Goal: Information Seeking & Learning: Learn about a topic

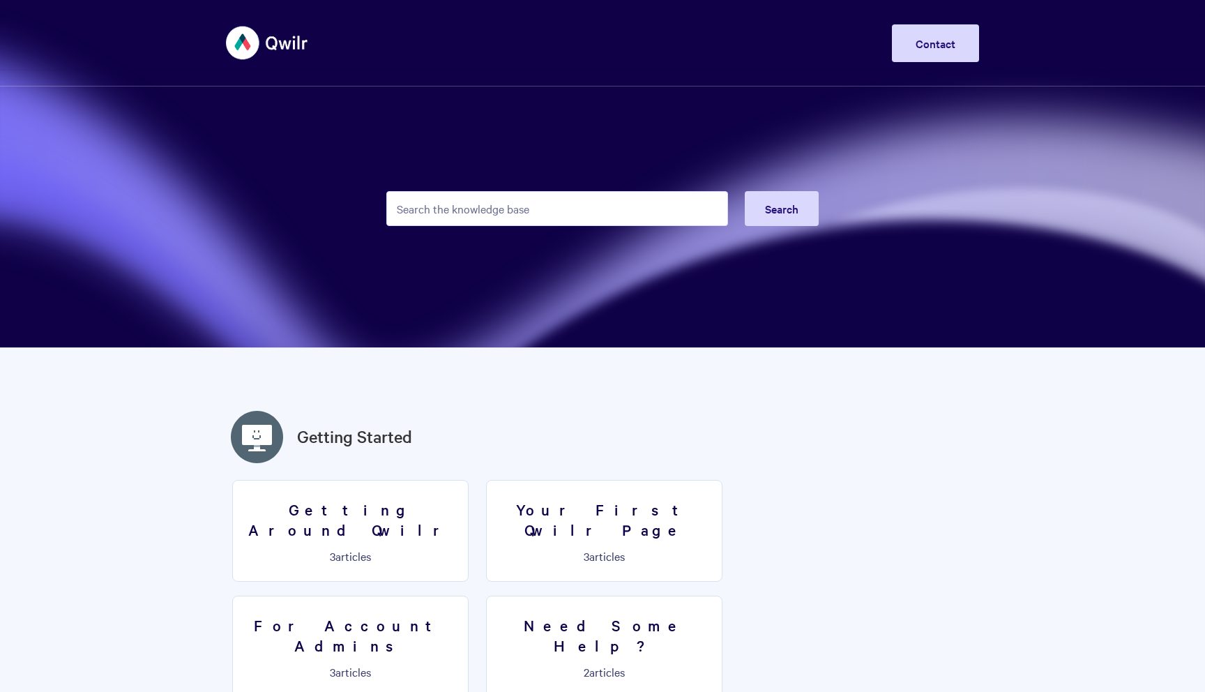
click at [526, 213] on input "Search the knowledge base" at bounding box center [557, 208] width 342 height 35
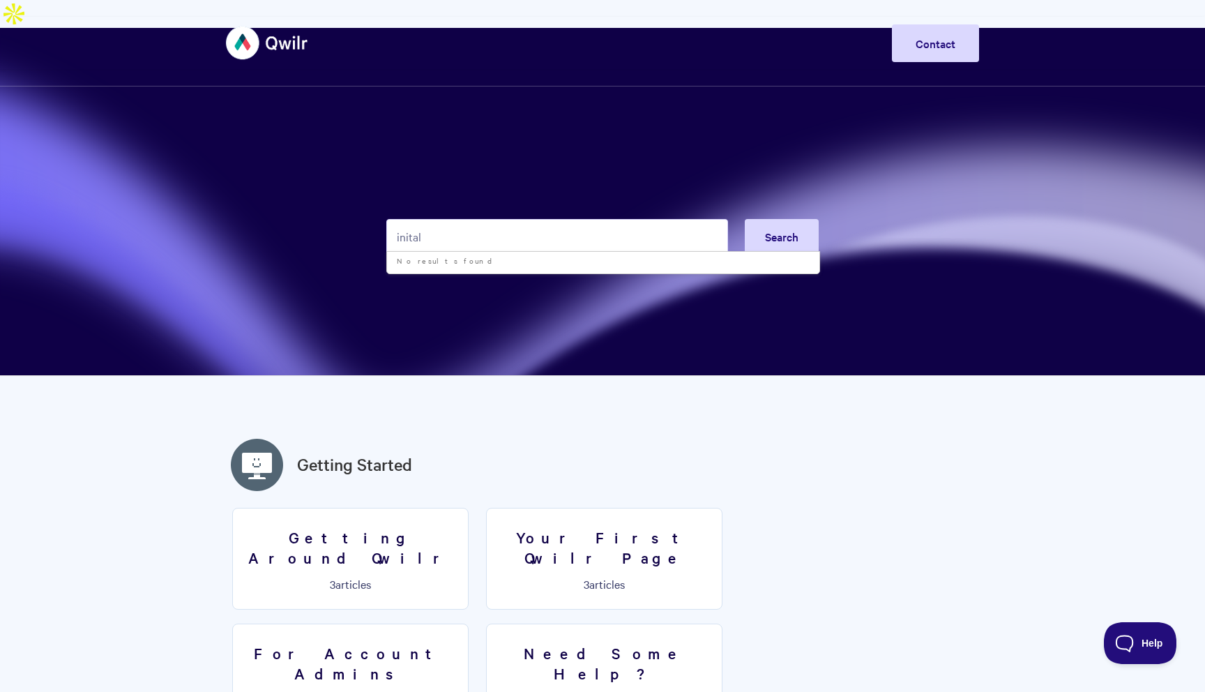
type input "initals"
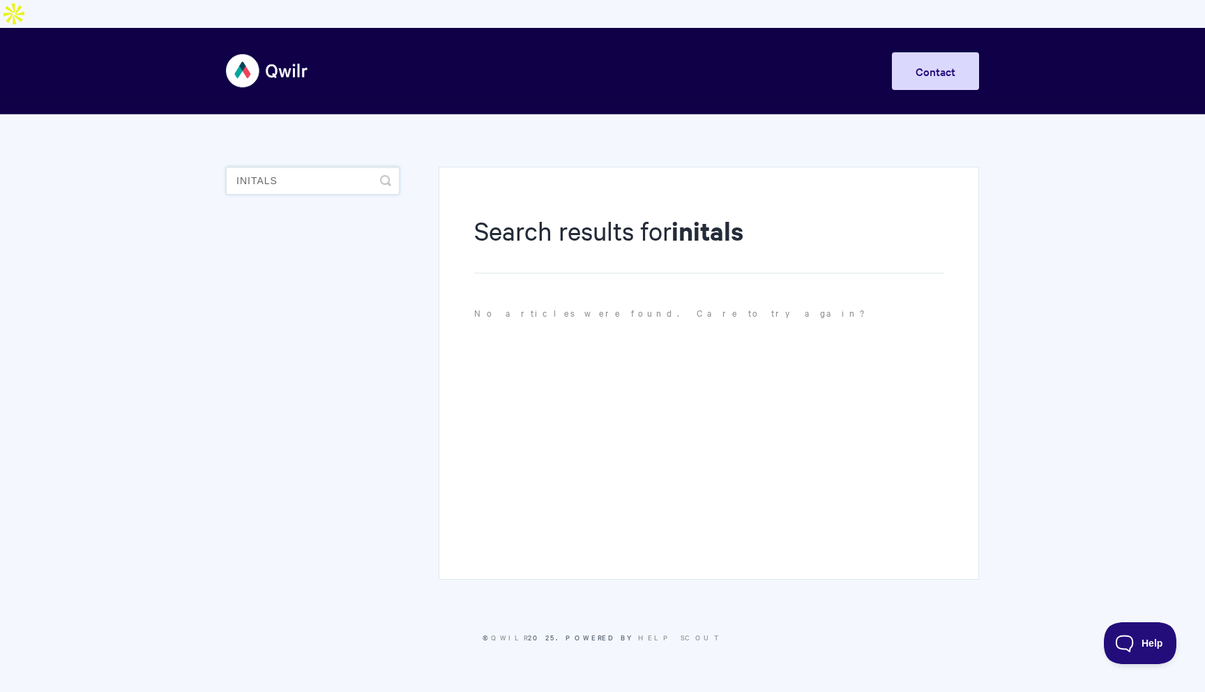
click at [283, 167] on input "initals" at bounding box center [313, 181] width 174 height 28
type input "i"
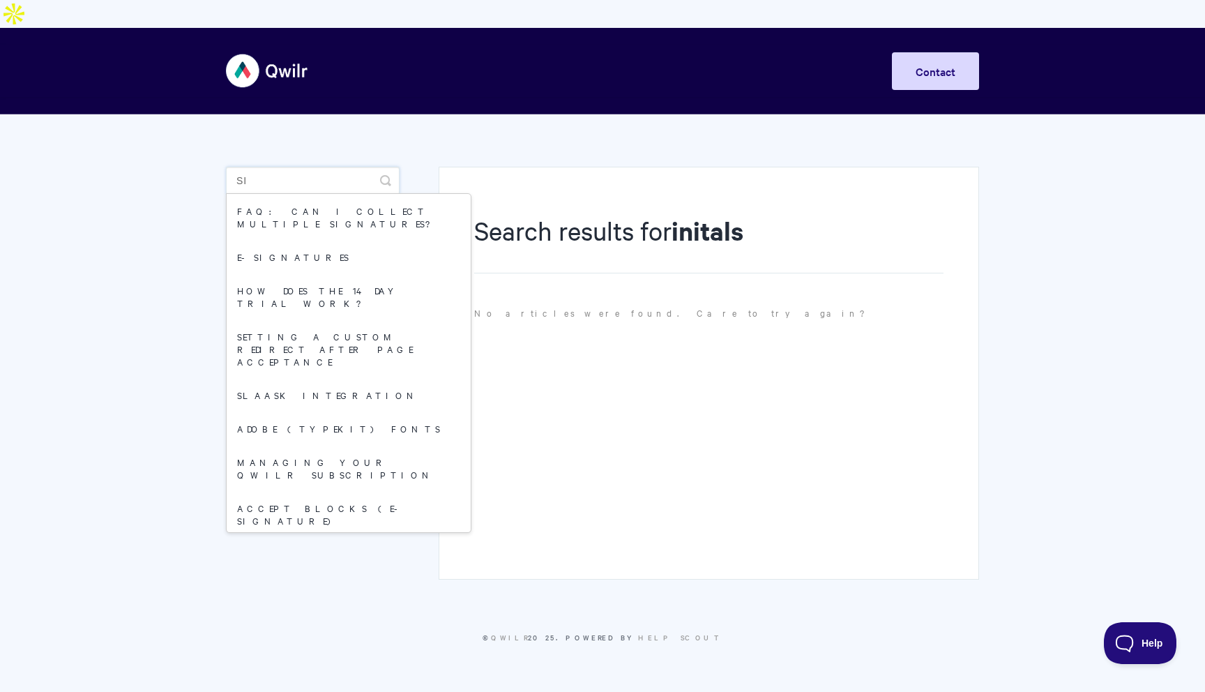
type input "s"
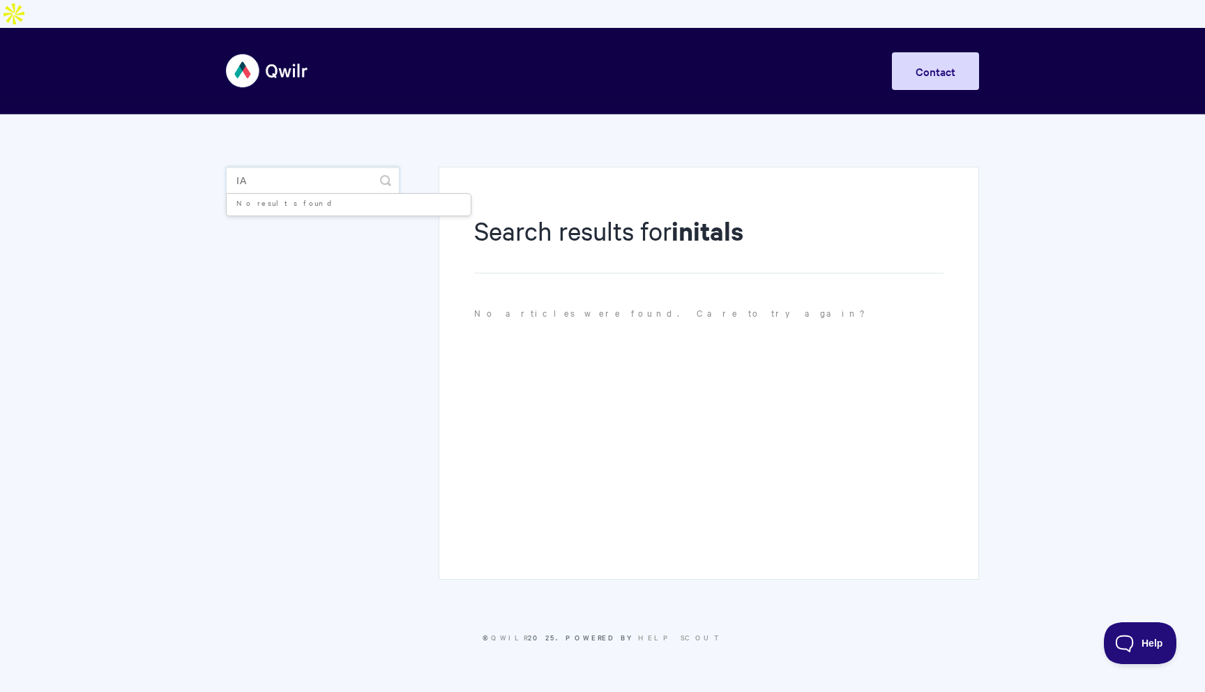
type input "i"
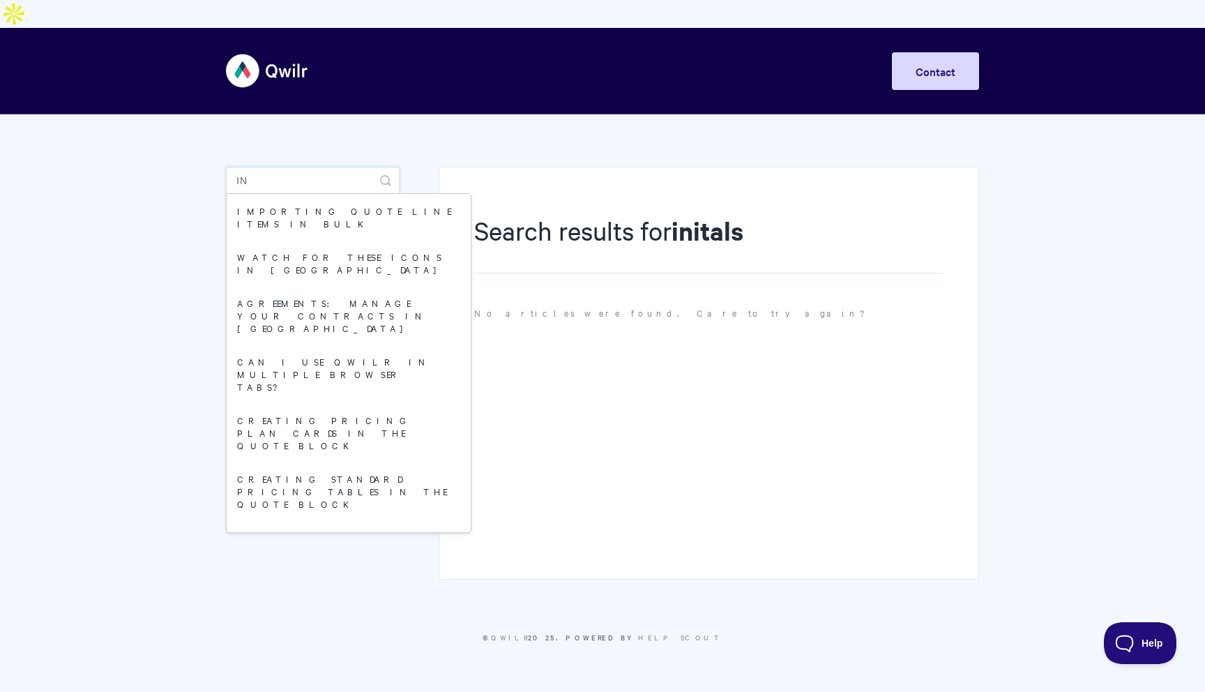
type input "i"
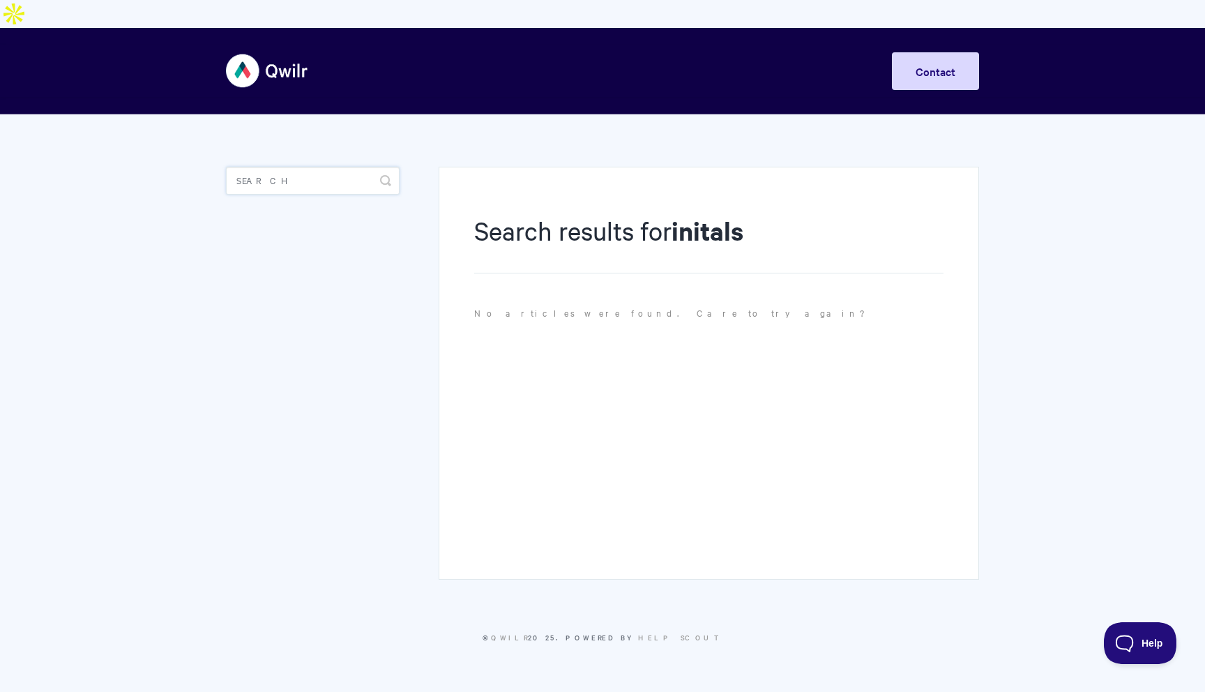
paste input "initials"
type input "initials"
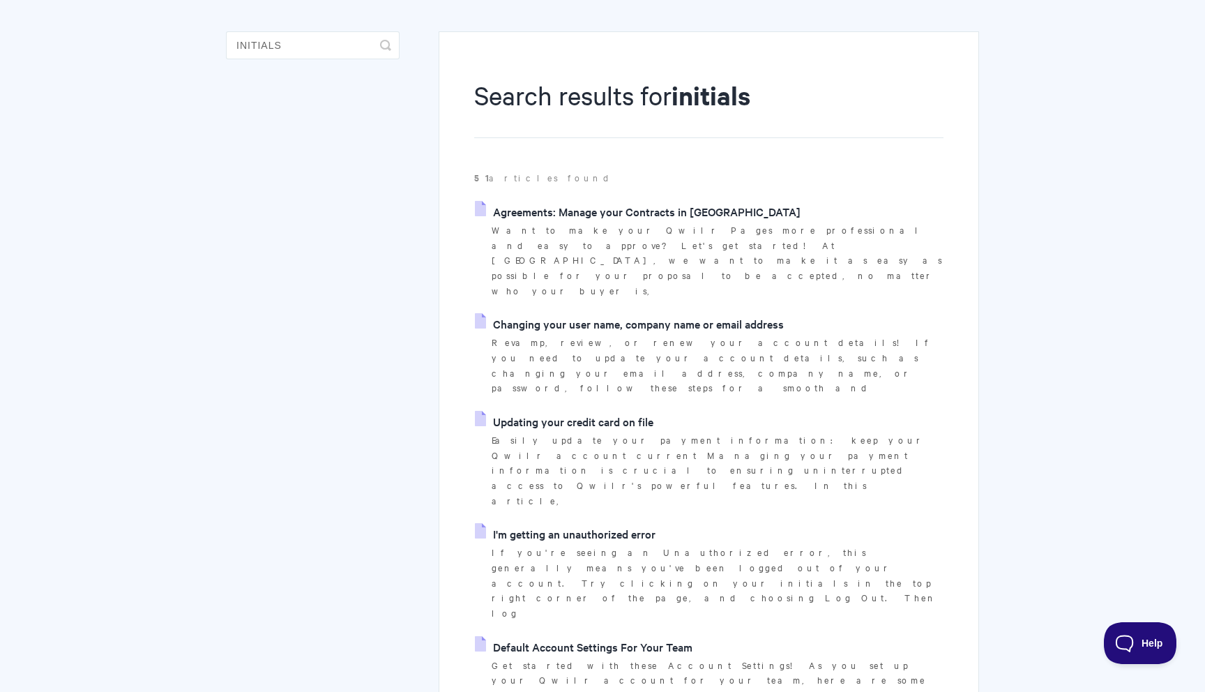
scroll to position [148, 0]
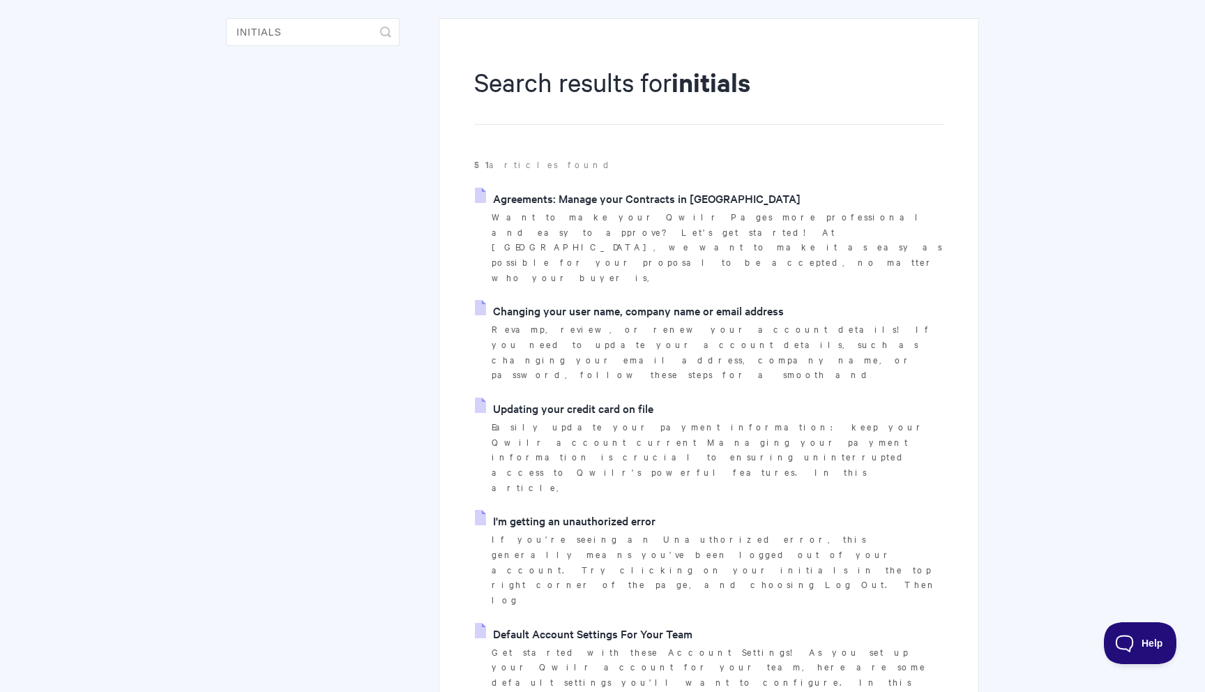
click at [626, 188] on link "Agreements: Manage your Contracts in [GEOGRAPHIC_DATA]" at bounding box center [638, 198] width 326 height 21
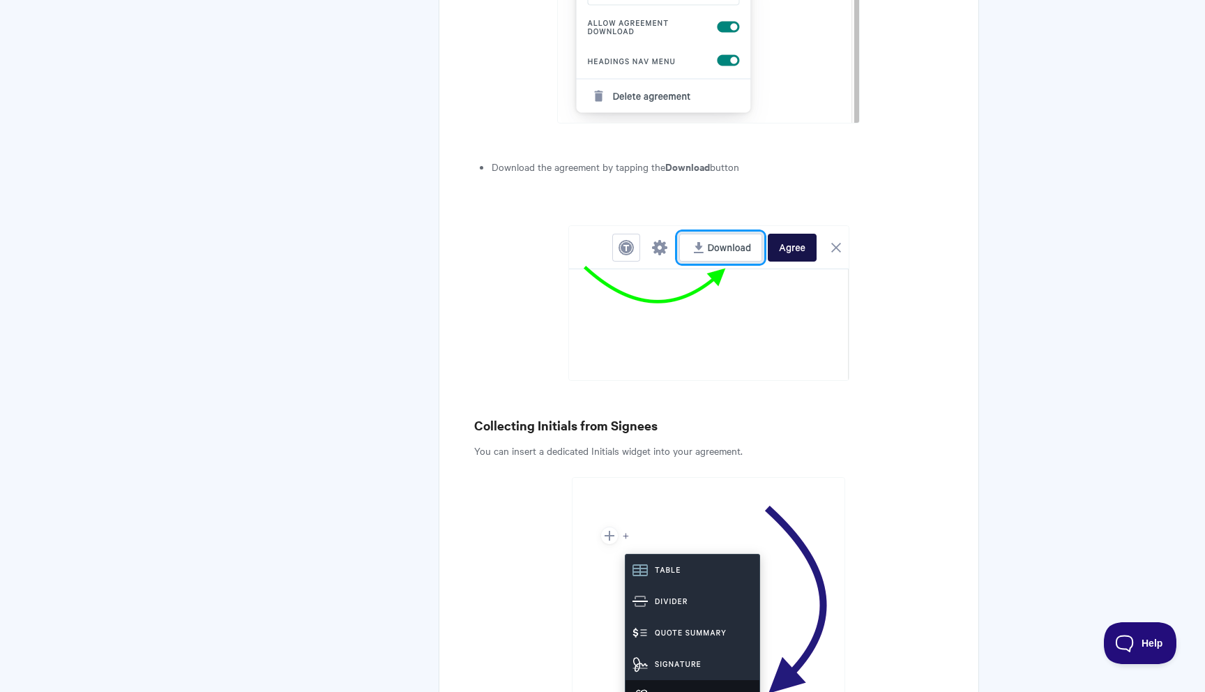
scroll to position [3265, 0]
